Goal: Task Accomplishment & Management: Complete application form

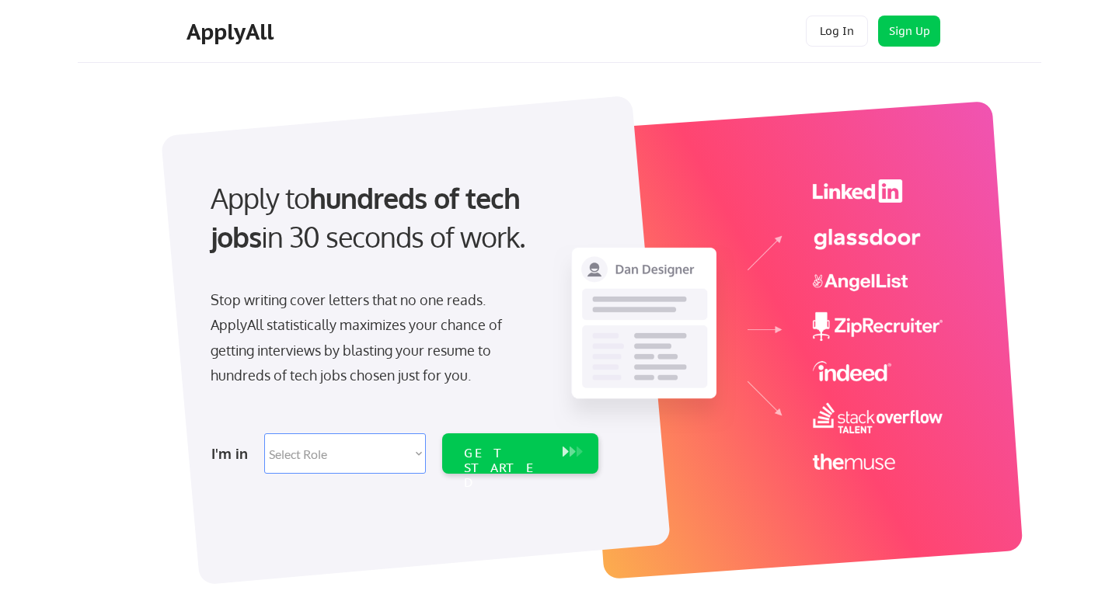
click at [365, 452] on select "Select Role Software Engineering Product Management Customer Success Sales UI/U…" at bounding box center [345, 454] width 162 height 40
click at [847, 34] on button "Log In" at bounding box center [837, 31] width 62 height 31
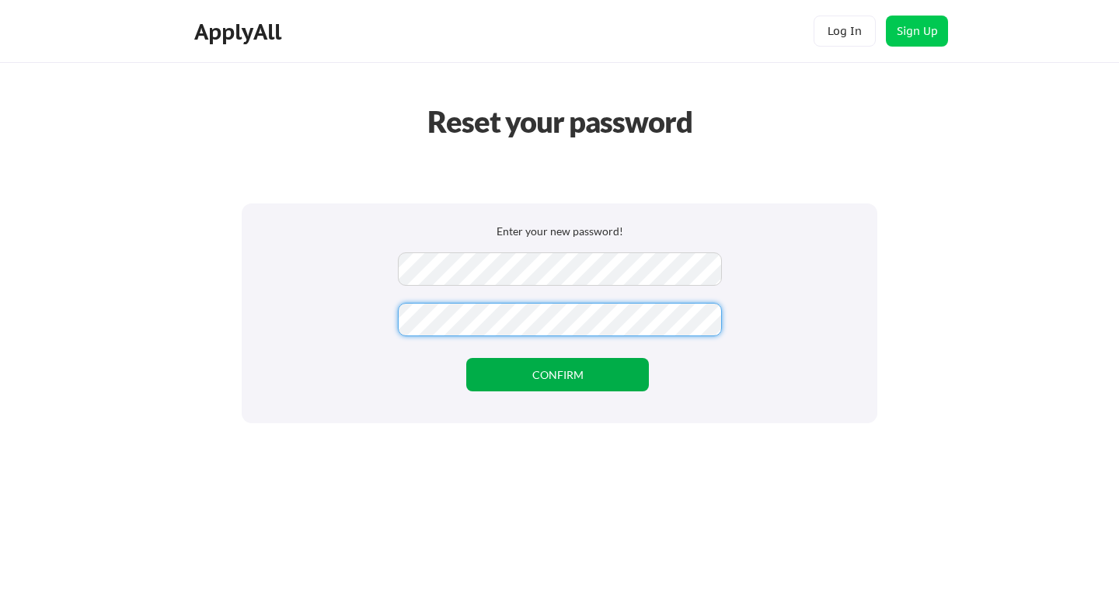
click at [485, 375] on button "CONFIRM" at bounding box center [557, 374] width 183 height 33
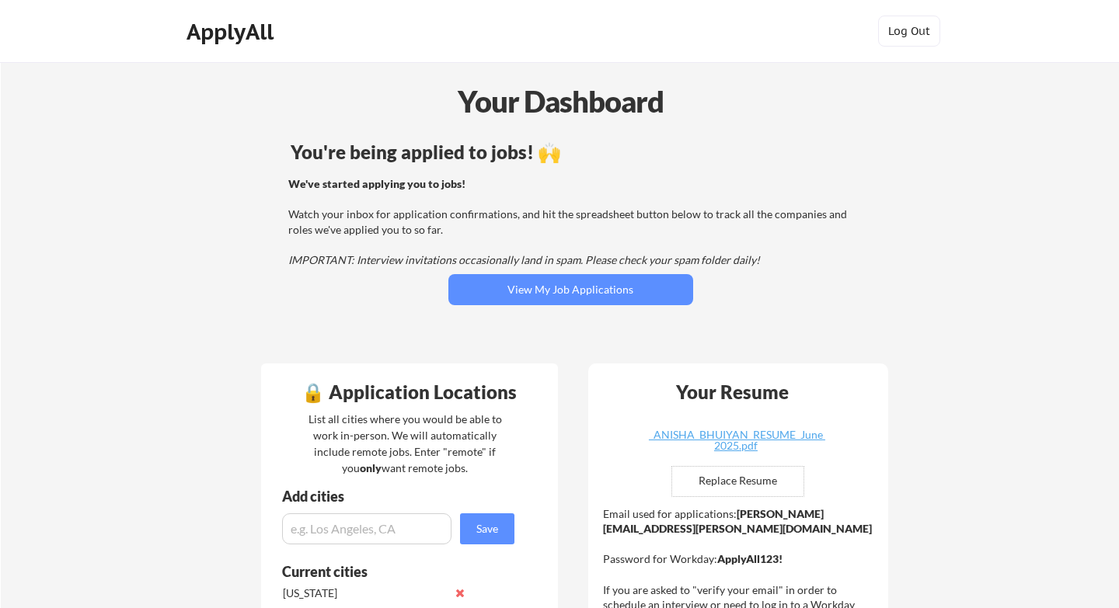
scroll to position [51, 0]
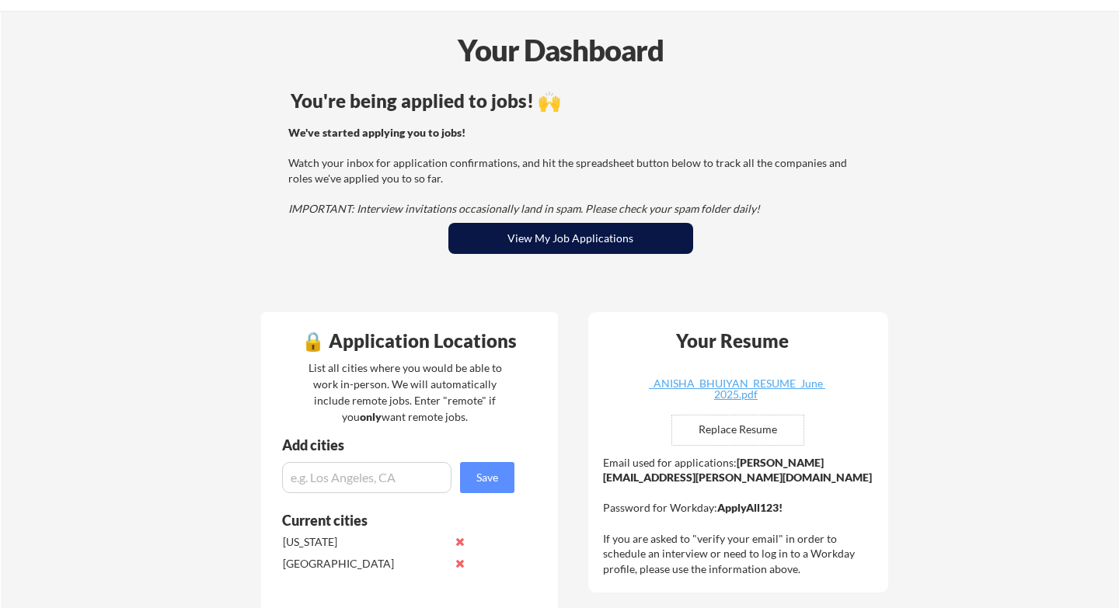
click at [619, 235] on button "View My Job Applications" at bounding box center [570, 238] width 245 height 31
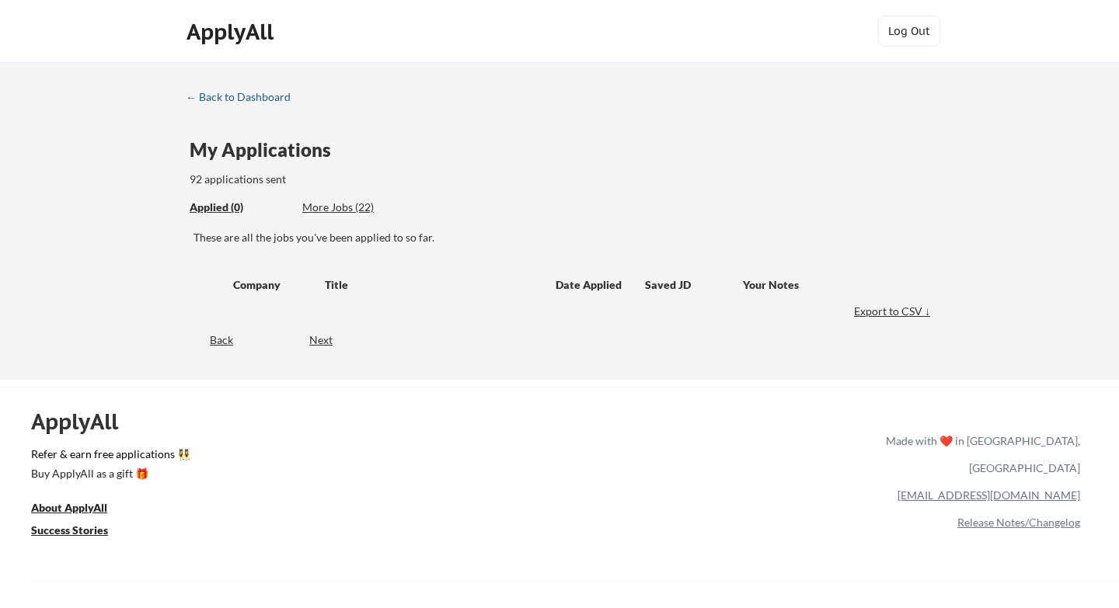
click at [228, 93] on div "← Back to Dashboard" at bounding box center [244, 97] width 117 height 11
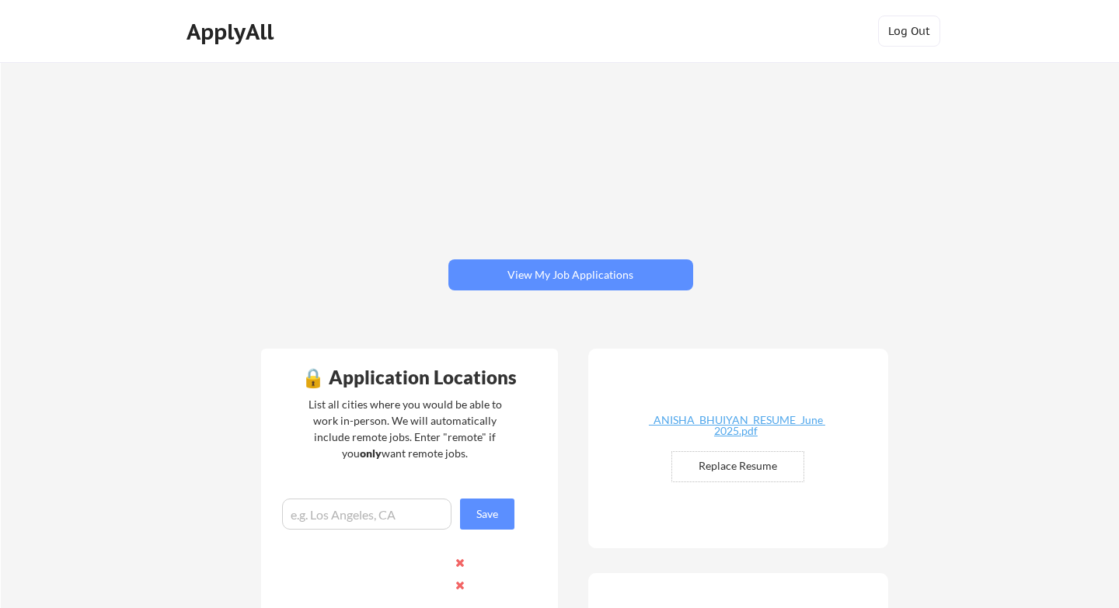
scroll to position [139, 0]
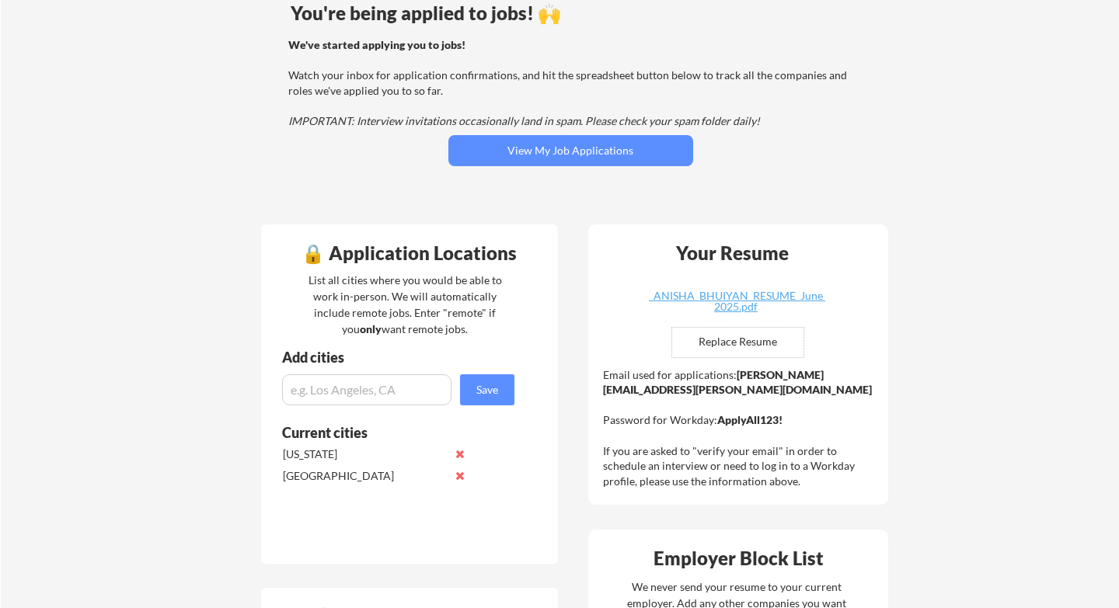
click at [734, 338] on input "file" at bounding box center [737, 343] width 131 height 30
type input "C:\fakepath\_ANISHA_BHUIYAN_RESUME_Sept 2025 (1).pdf"
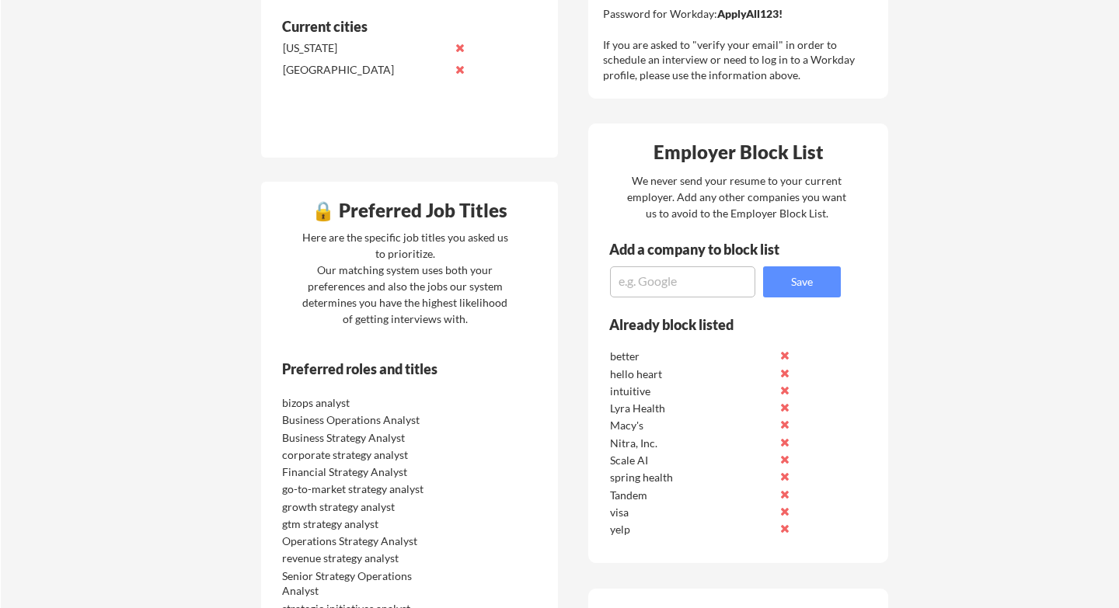
scroll to position [633, 0]
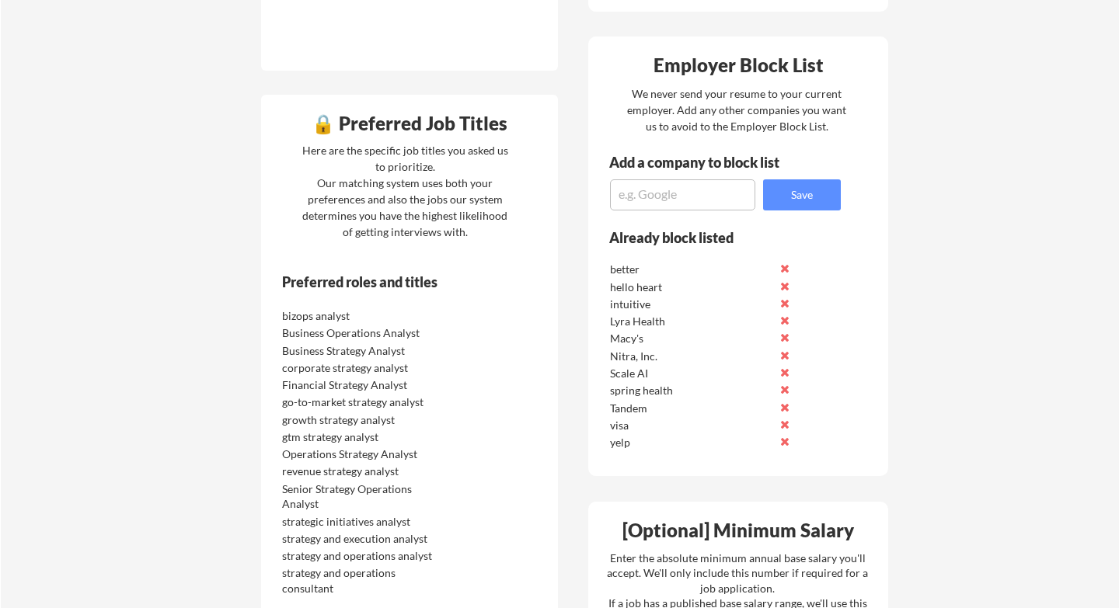
click at [787, 273] on button at bounding box center [785, 269] width 12 height 12
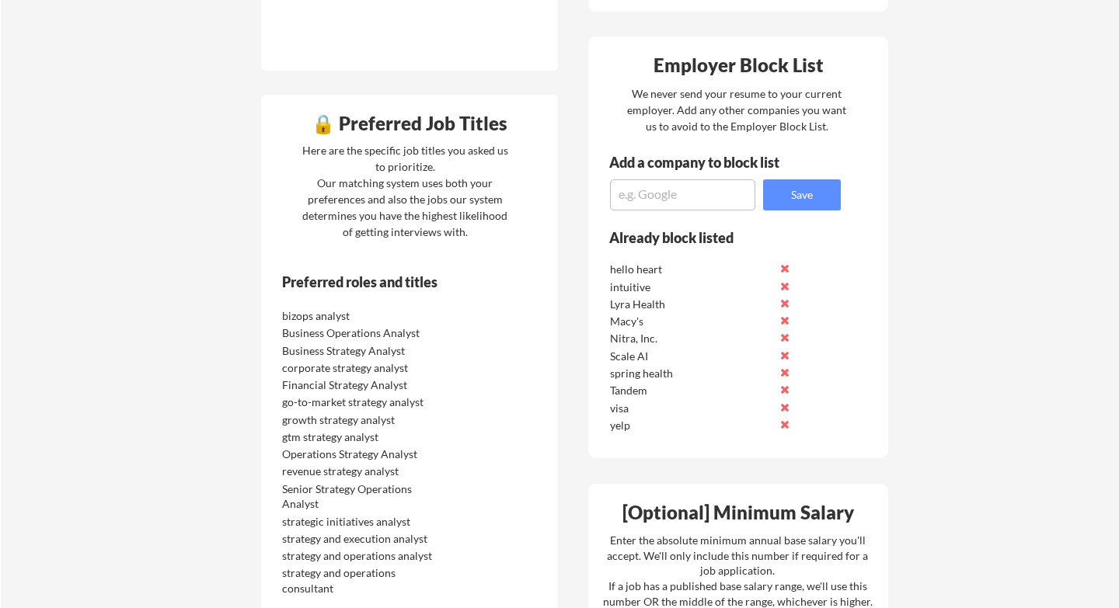
click at [786, 286] on button at bounding box center [785, 287] width 12 height 12
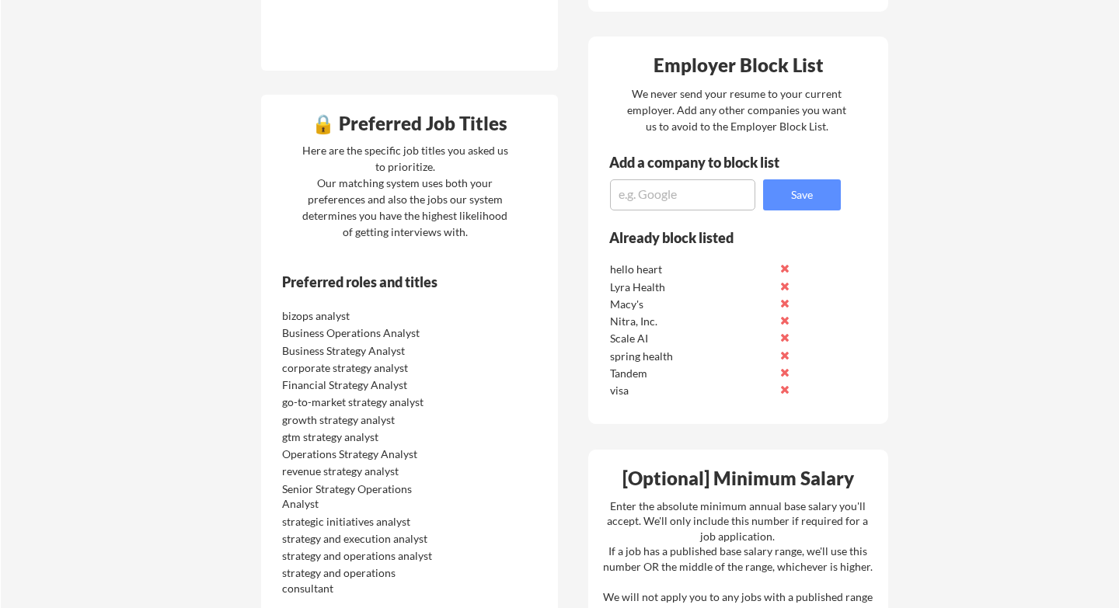
click at [786, 286] on button at bounding box center [785, 287] width 12 height 12
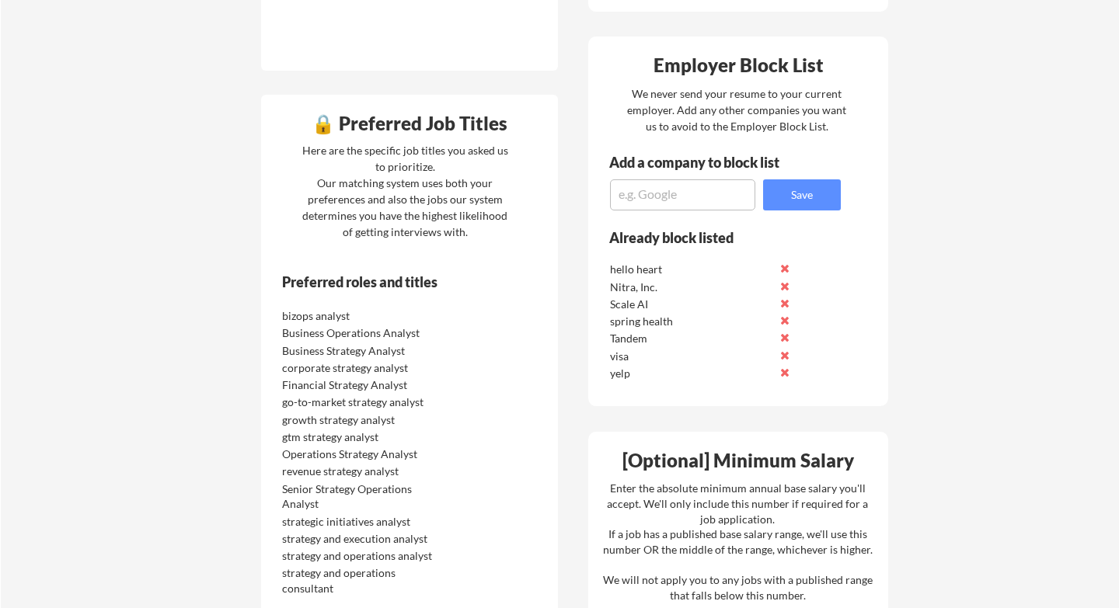
click at [786, 286] on button at bounding box center [785, 287] width 12 height 12
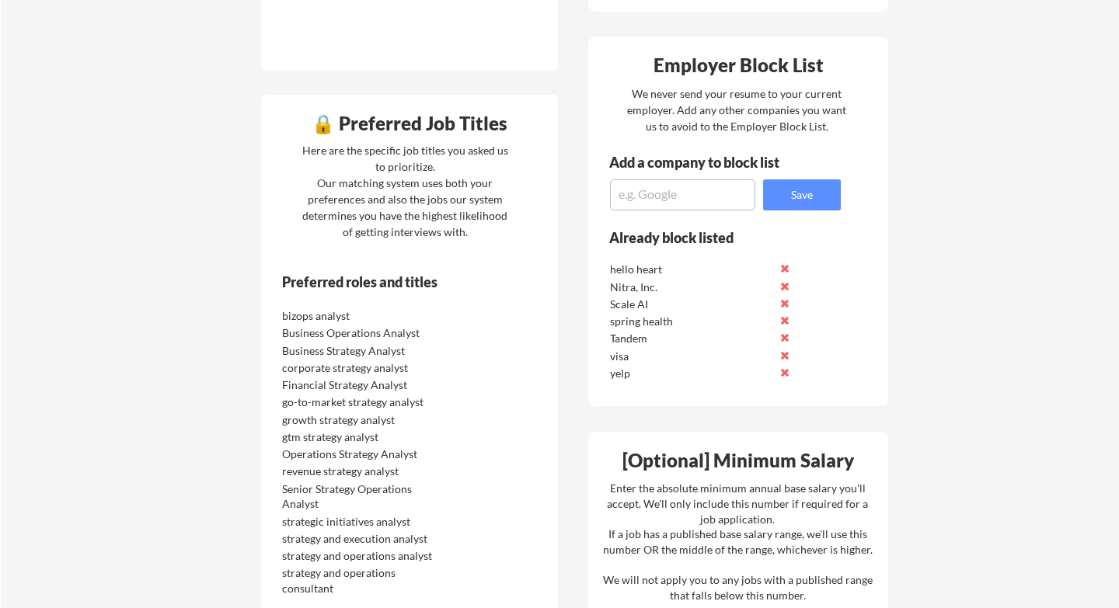
click at [786, 286] on button at bounding box center [785, 287] width 12 height 12
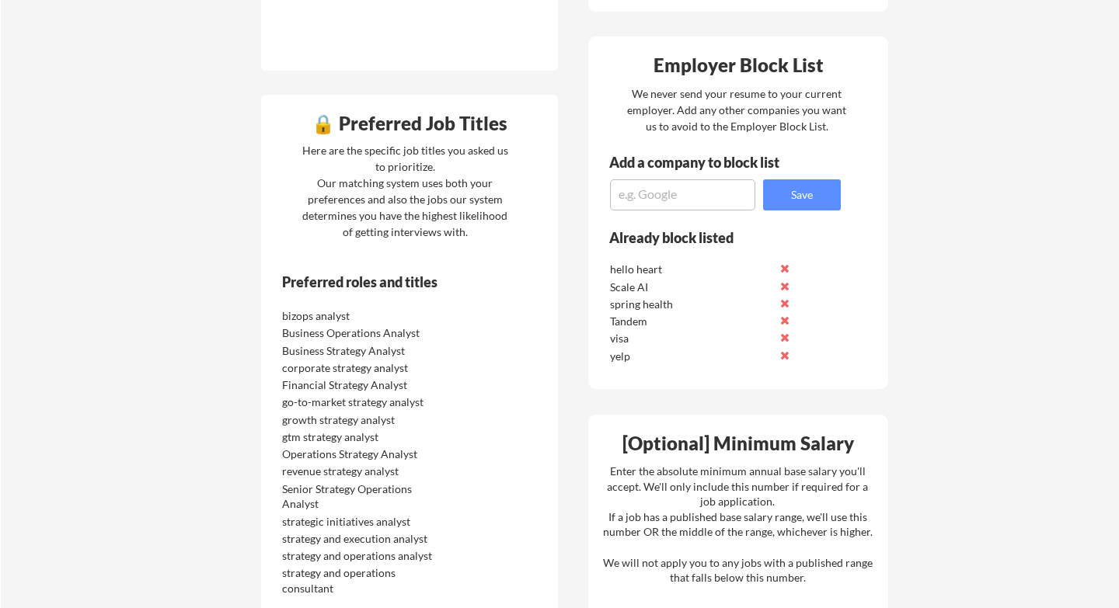
click at [786, 286] on button at bounding box center [785, 287] width 12 height 12
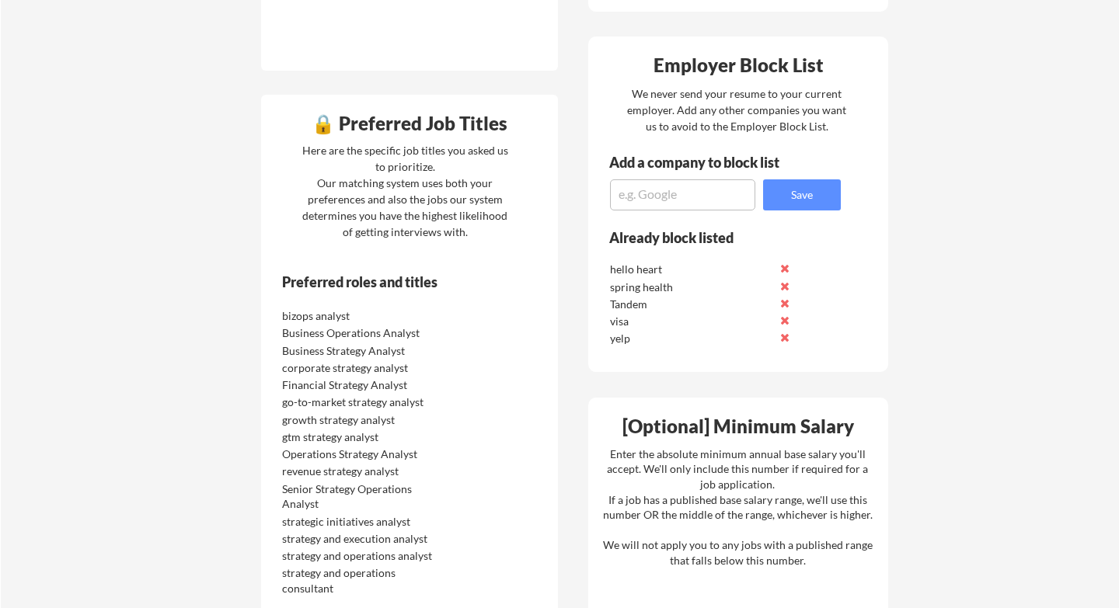
click at [786, 286] on button at bounding box center [785, 287] width 12 height 12
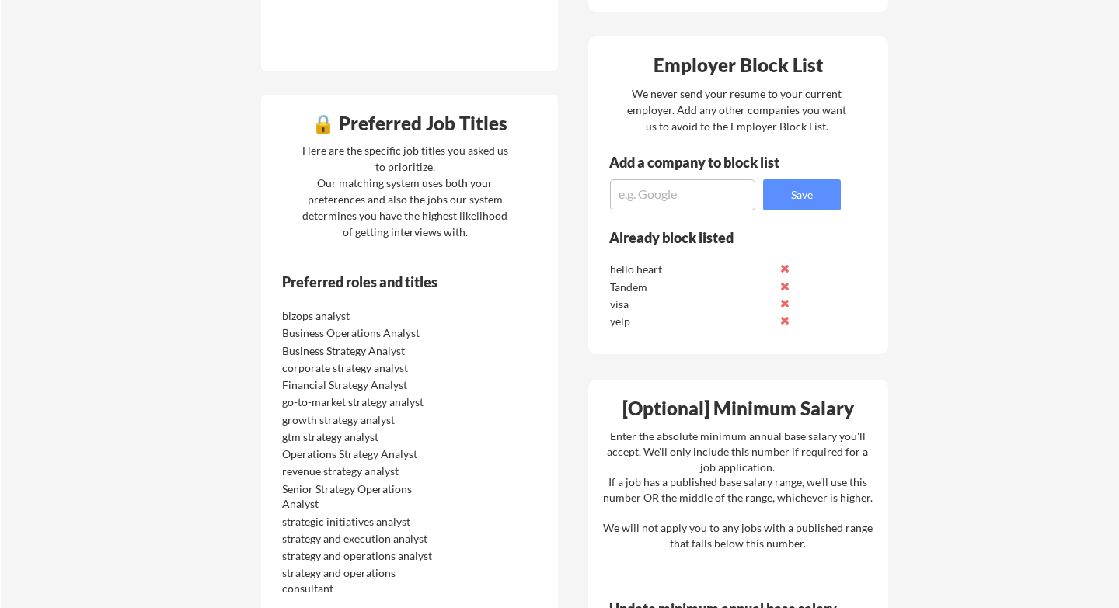
click at [786, 286] on button at bounding box center [785, 287] width 12 height 12
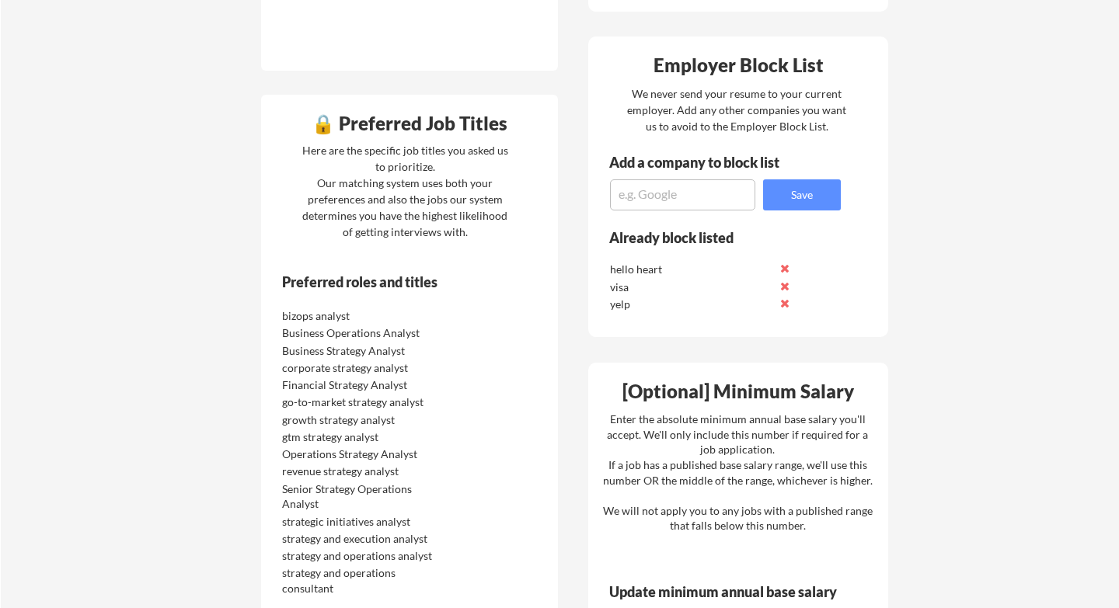
click at [786, 286] on button at bounding box center [785, 287] width 12 height 12
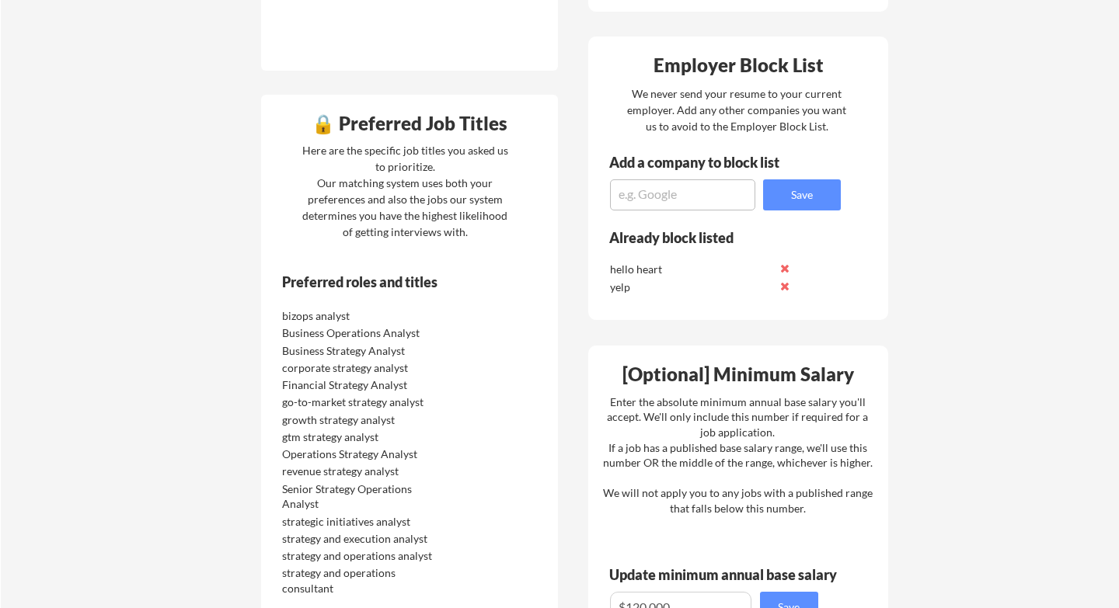
click at [786, 286] on button at bounding box center [785, 287] width 12 height 12
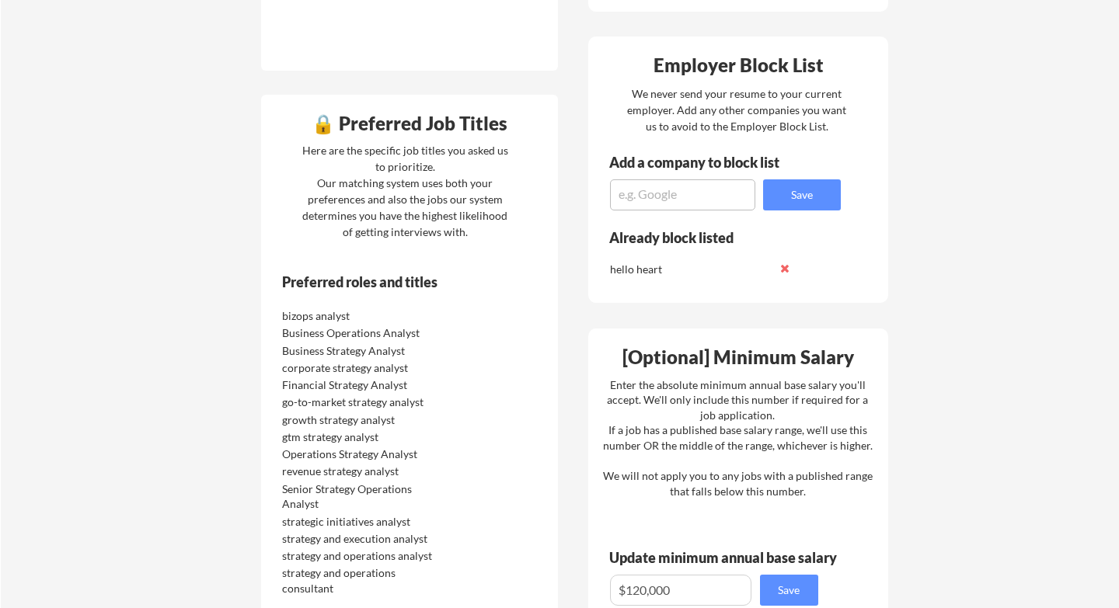
click at [785, 267] on button at bounding box center [785, 269] width 12 height 12
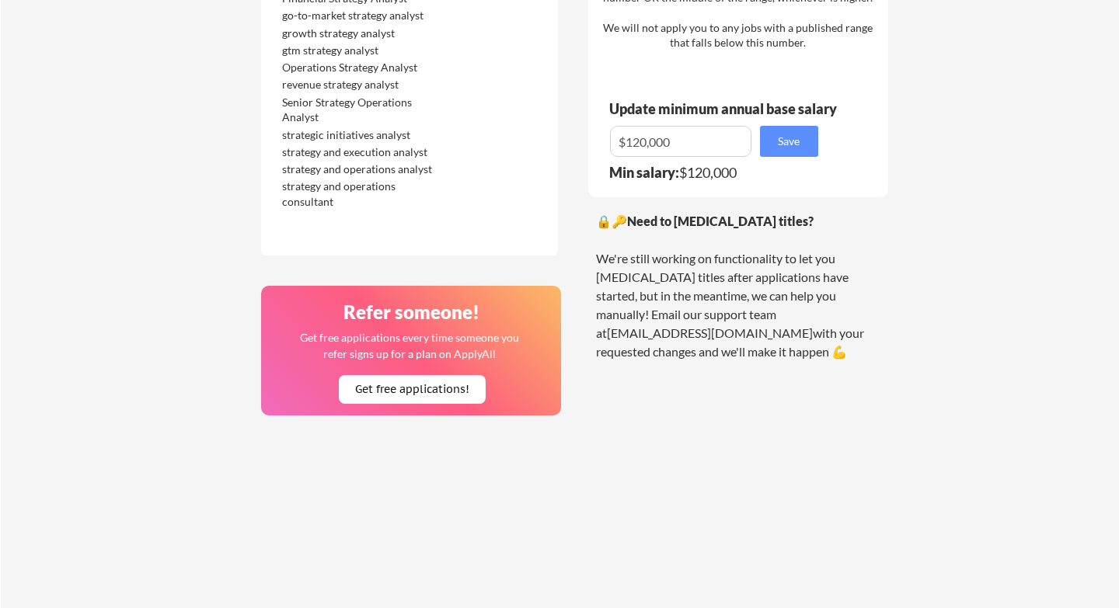
scroll to position [1007, 0]
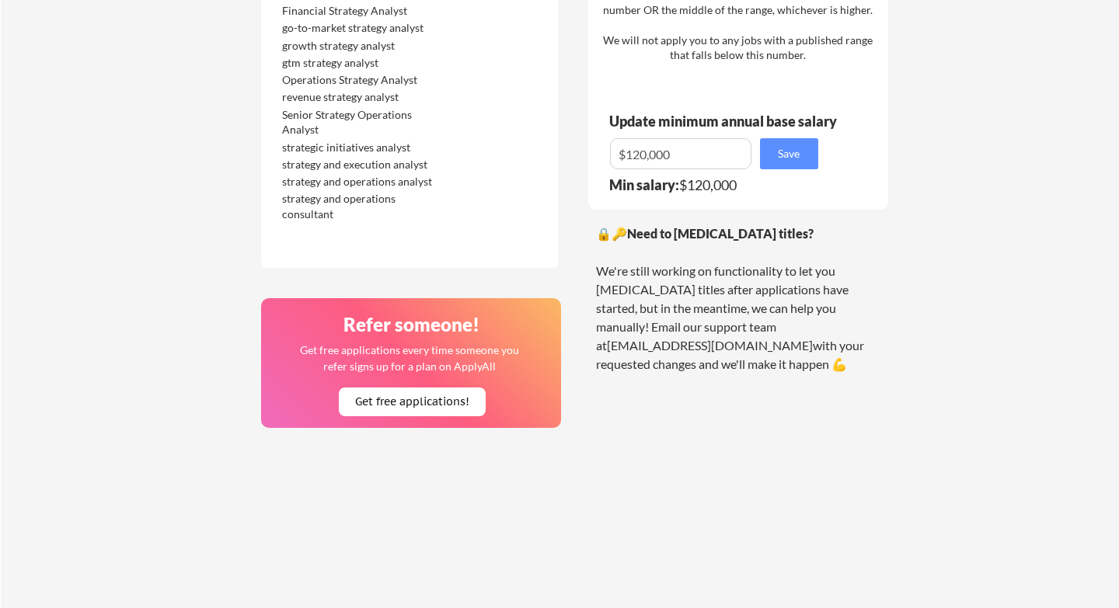
click at [319, 215] on div "strategy and operations consultant" at bounding box center [364, 206] width 164 height 30
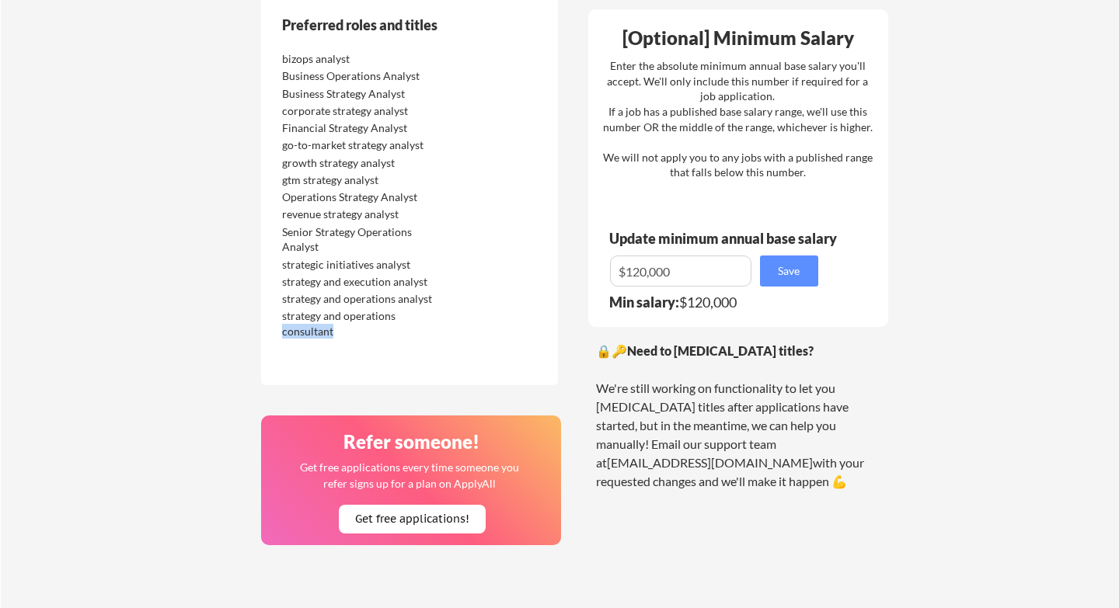
scroll to position [883, 0]
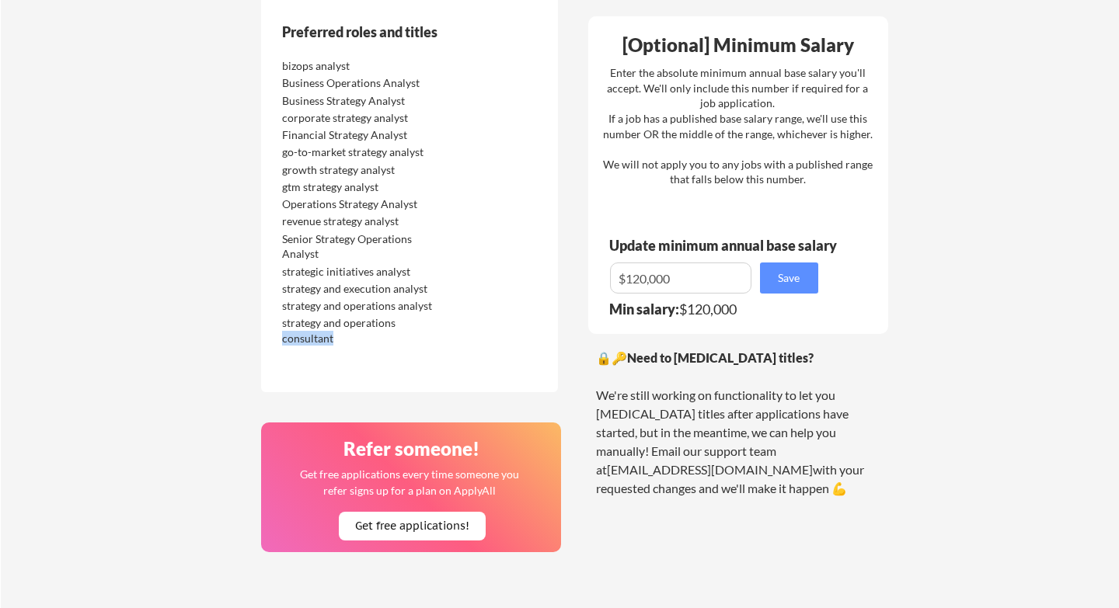
click at [319, 215] on div "revenue strategy analyst" at bounding box center [364, 222] width 164 height 16
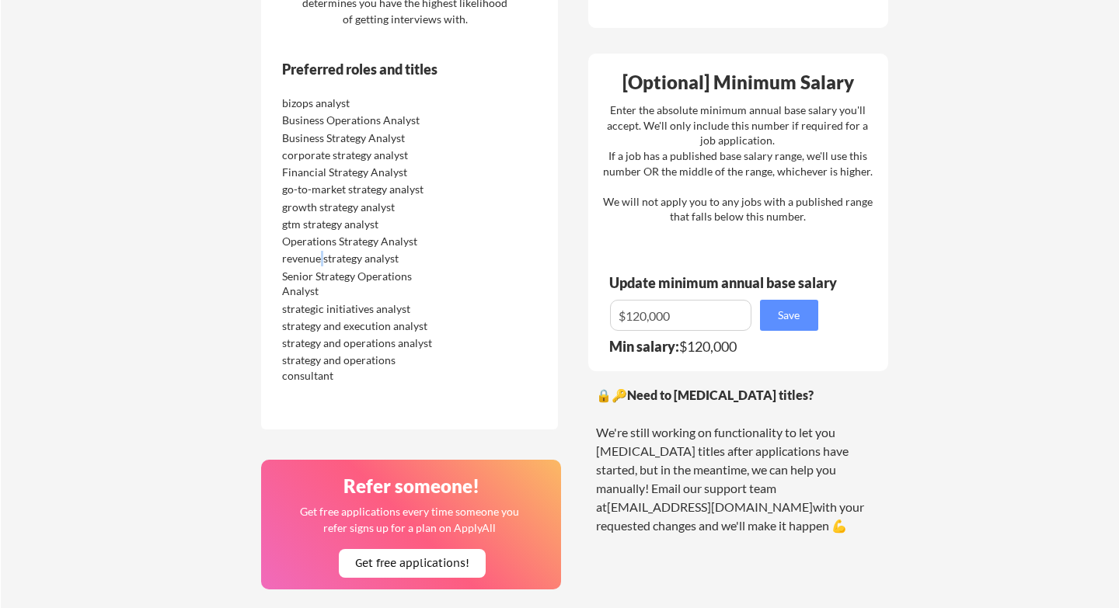
scroll to position [836, 0]
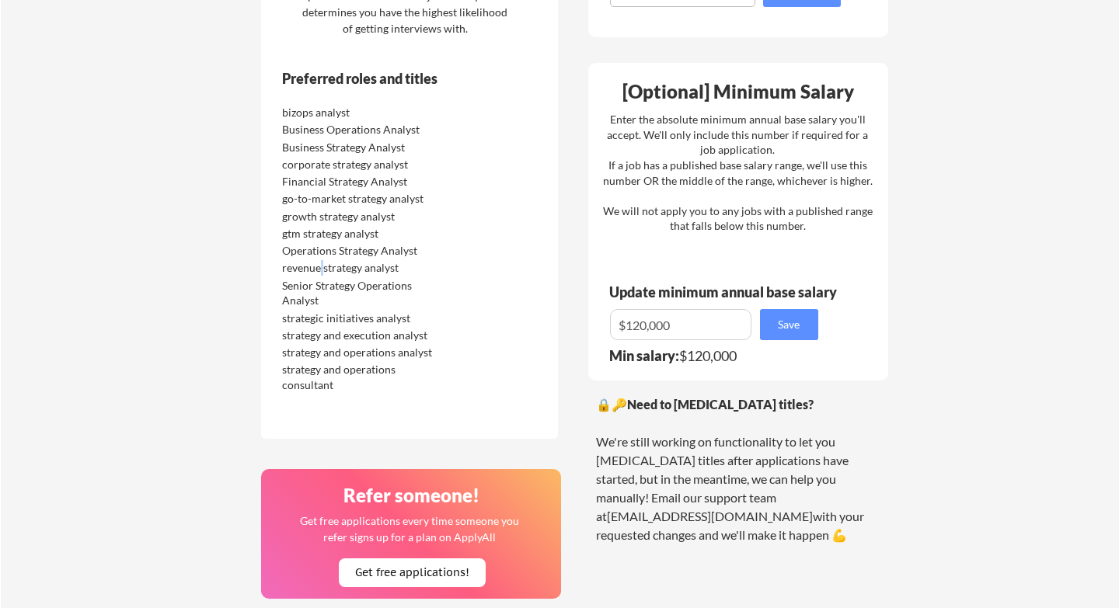
click at [685, 437] on div "🔒🔑 Need to change your job titles? We're still working on functionality to let …" at bounding box center [738, 470] width 284 height 149
click at [686, 457] on div "🔒🔑 Need to change your job titles? We're still working on functionality to let …" at bounding box center [738, 470] width 284 height 149
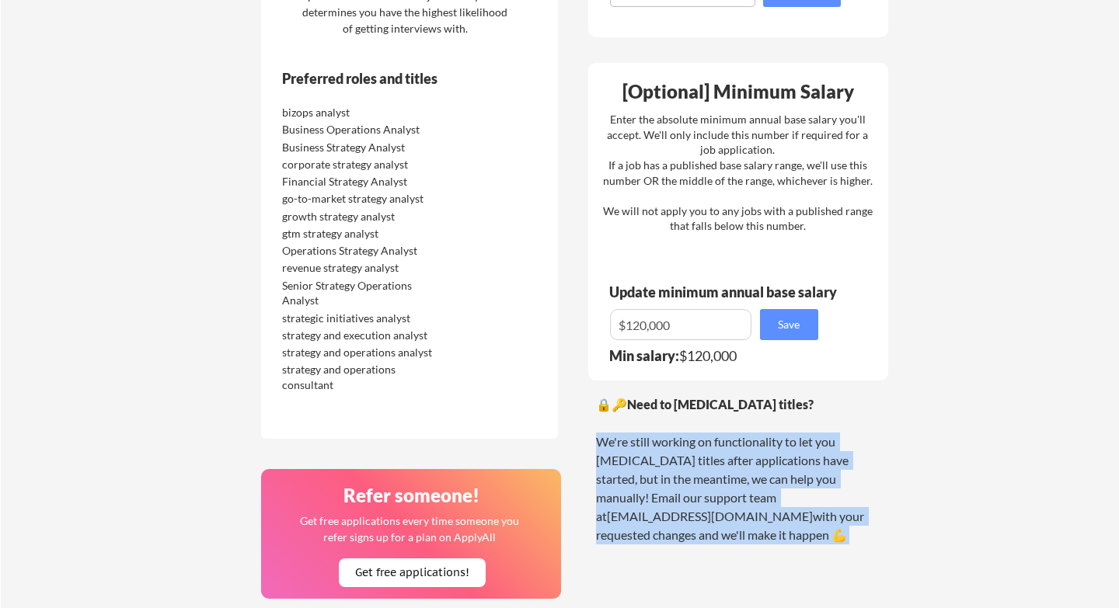
click at [686, 457] on div "🔒🔑 Need to change your job titles? We're still working on functionality to let …" at bounding box center [738, 470] width 284 height 149
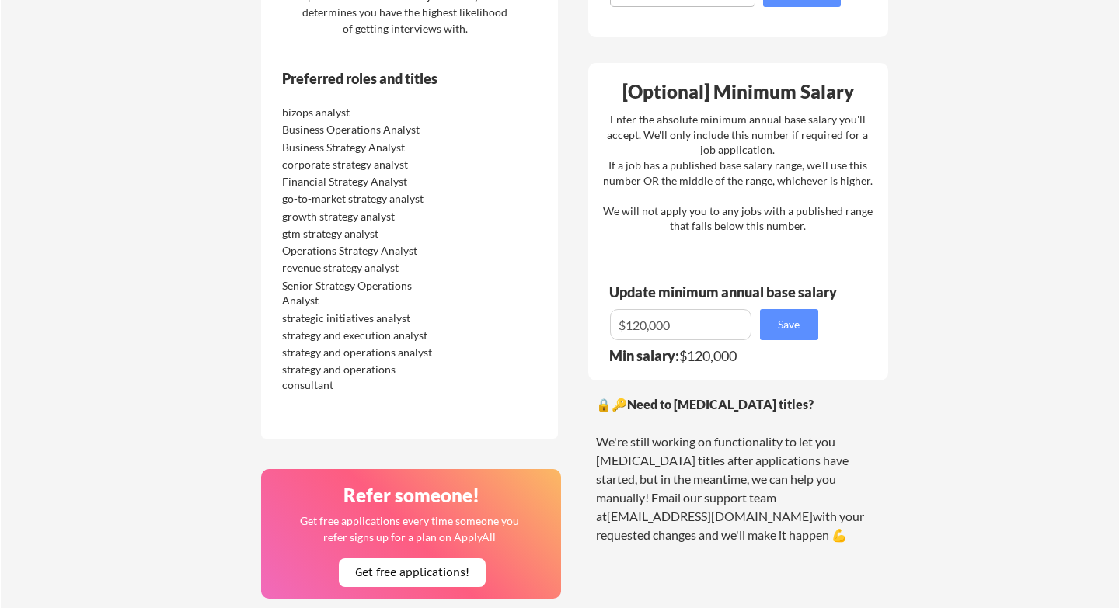
click at [289, 315] on div "strategic initiatives analyst" at bounding box center [364, 319] width 164 height 16
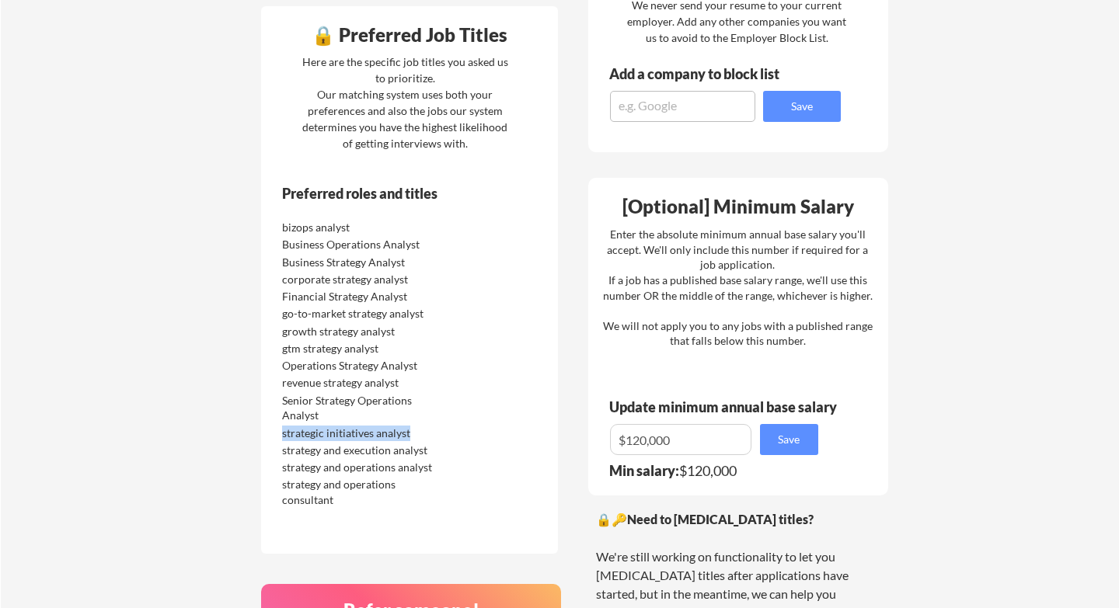
scroll to position [720, 0]
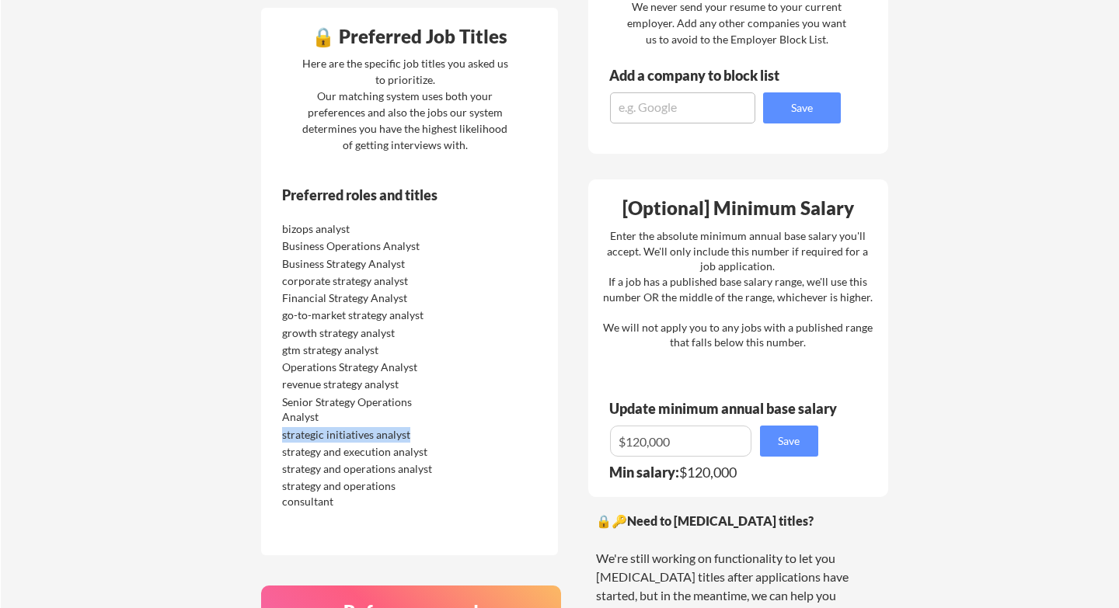
click at [289, 315] on div "go-to-market strategy analyst" at bounding box center [364, 316] width 164 height 16
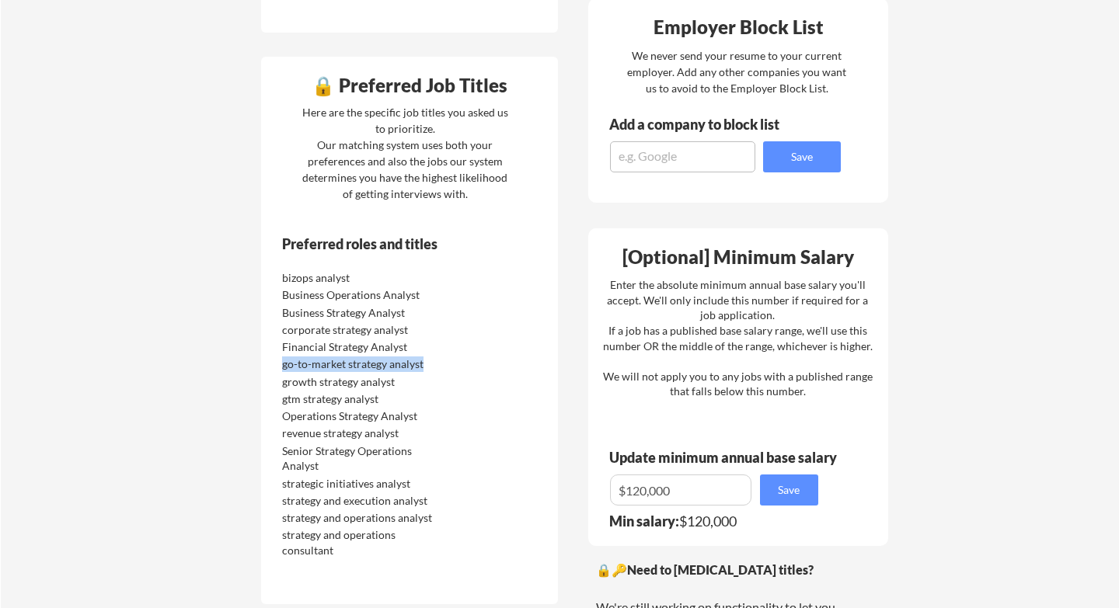
scroll to position [653, 0]
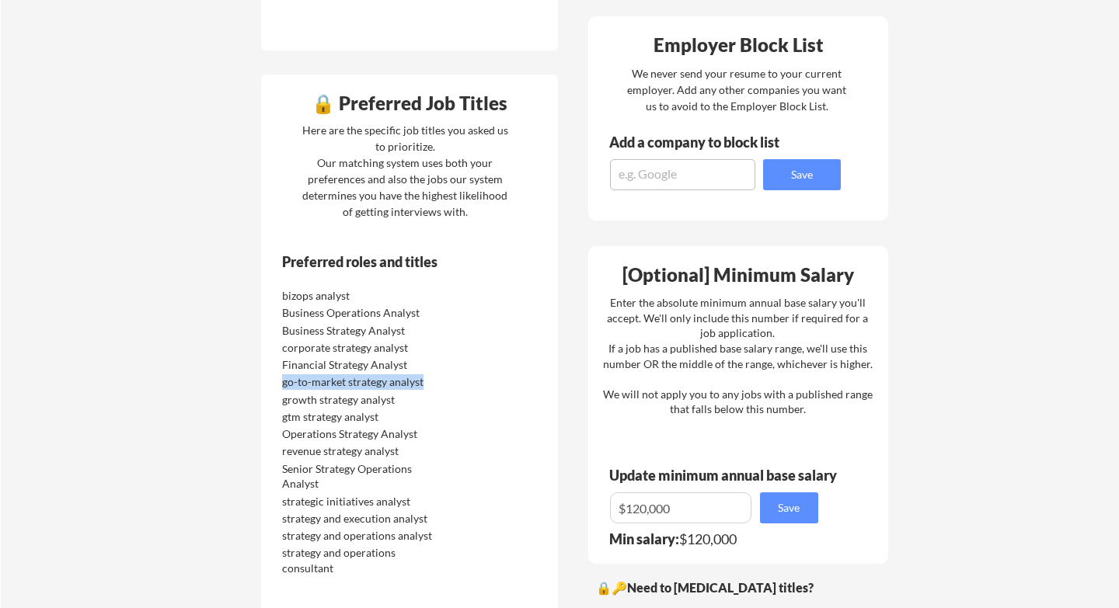
click at [289, 315] on div "Business Operations Analyst" at bounding box center [364, 313] width 164 height 16
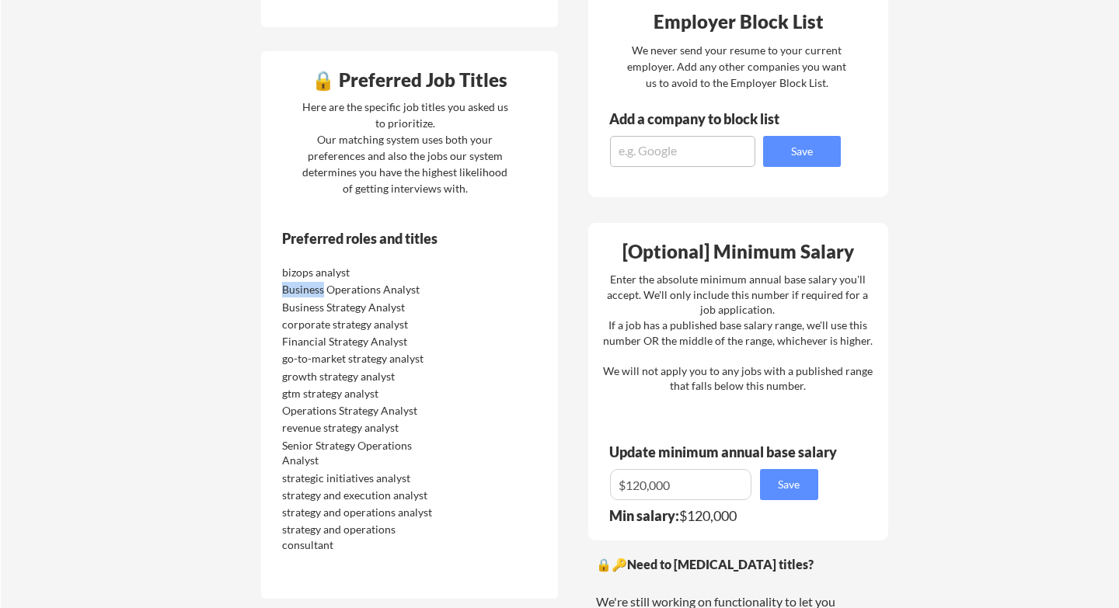
click at [289, 315] on div "corporate strategy analyst" at bounding box center [376, 323] width 196 height 17
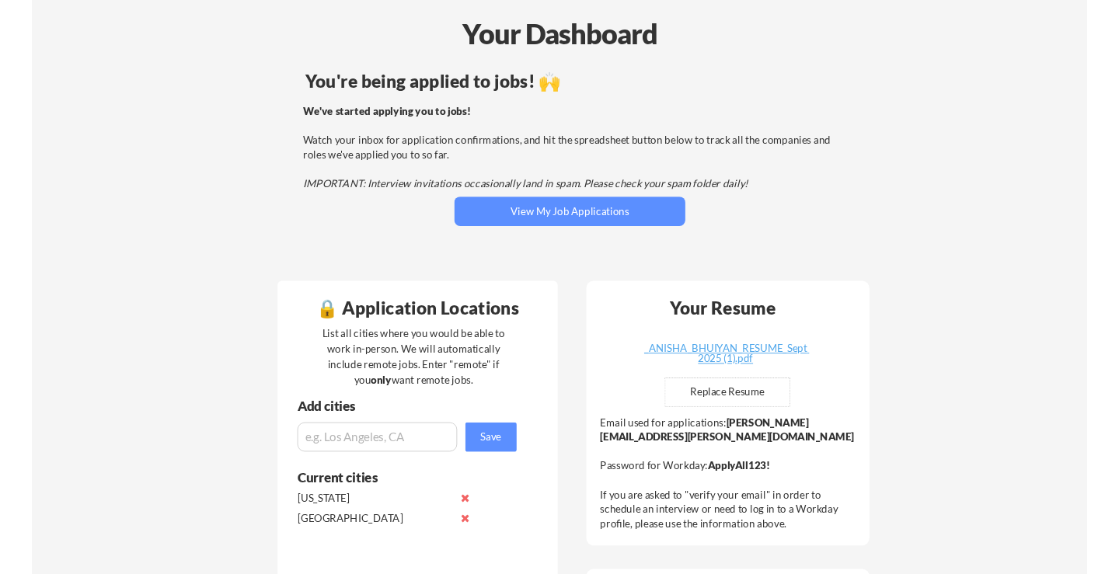
scroll to position [0, 0]
